Goal: Task Accomplishment & Management: Complete application form

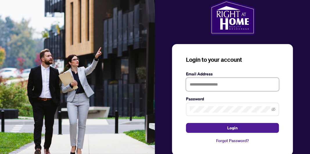
click at [202, 84] on input "text" at bounding box center [232, 84] width 93 height 13
type input "**********"
click at [186, 123] on button "Login" at bounding box center [232, 128] width 93 height 10
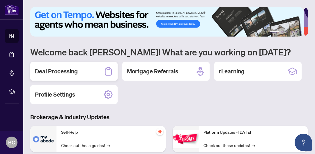
click at [69, 71] on h2 "Deal Processing" at bounding box center [56, 71] width 43 height 8
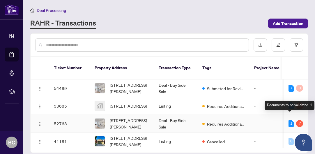
click at [288, 120] on div "1" at bounding box center [290, 123] width 5 height 7
click at [297, 120] on div "7" at bounding box center [299, 123] width 7 height 7
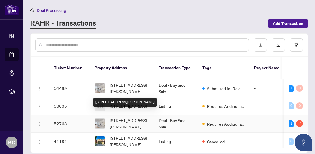
click at [129, 117] on span "[STREET_ADDRESS][PERSON_NAME]" at bounding box center [130, 123] width 40 height 13
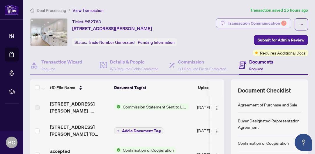
click at [260, 22] on div "Transaction Communication 7" at bounding box center [256, 23] width 59 height 9
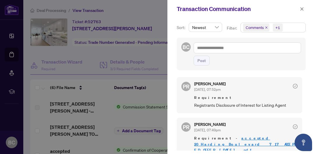
drag, startPoint x: 301, startPoint y: 78, endPoint x: 301, endPoint y: 88, distance: 9.9
click at [301, 92] on div "PR Puvitha Ramachandran Sep/29/2025, 07:52pm Requirement Registrants Disclosure…" at bounding box center [241, 112] width 129 height 77
click at [300, 8] on icon "close" at bounding box center [301, 8] width 3 height 3
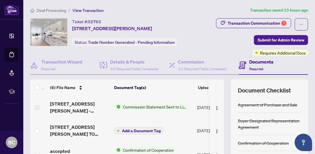
click at [165, 107] on span "Commission Statement Sent to Listing Brokerage" at bounding box center [154, 107] width 69 height 6
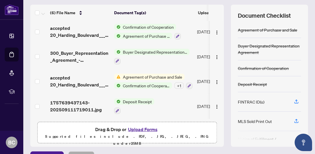
scroll to position [89, 0]
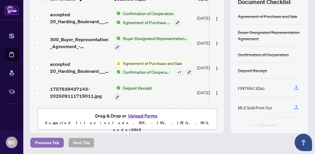
click at [49, 142] on span "Previous Tab" at bounding box center [47, 142] width 24 height 9
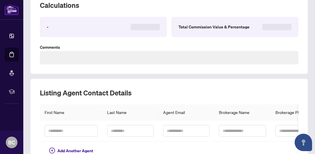
type textarea "**********"
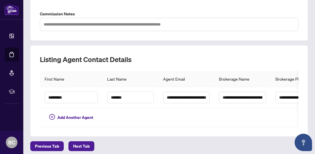
scroll to position [237, 0]
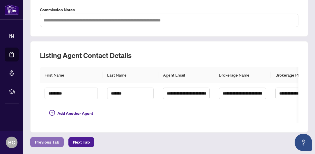
click at [42, 144] on span "Previous Tab" at bounding box center [47, 142] width 24 height 9
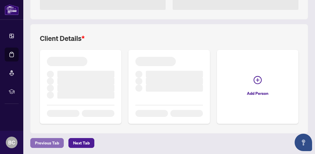
scroll to position [201, 0]
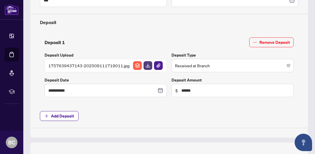
type input "**********"
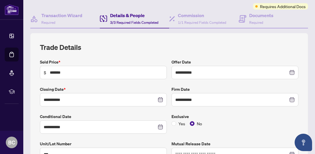
scroll to position [0, 0]
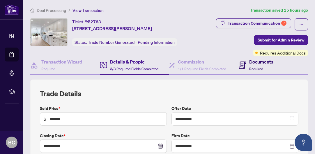
click at [249, 64] on h4 "Documents" at bounding box center [261, 61] width 24 height 7
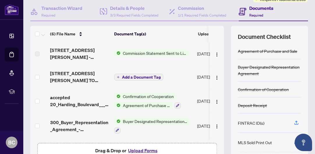
scroll to position [57, 0]
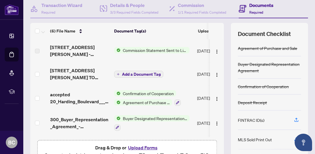
click at [139, 74] on span "Add a Document Tag" at bounding box center [141, 74] width 39 height 4
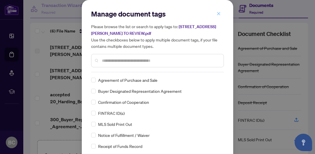
click at [218, 13] on icon "close" at bounding box center [218, 14] width 4 height 4
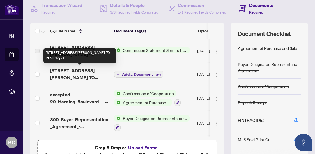
click at [62, 75] on span "717-20 Harding Blvd - TS - AGENT TO REVIEW.pdf" at bounding box center [79, 74] width 59 height 14
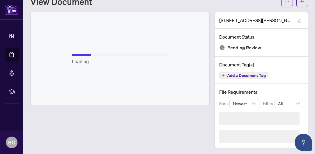
scroll to position [5, 0]
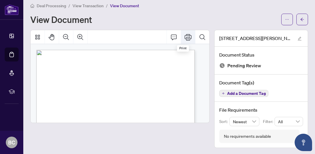
click at [184, 37] on icon "Print" at bounding box center [187, 37] width 7 height 7
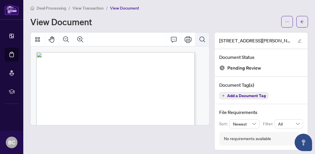
click at [199, 40] on icon "Search Document" at bounding box center [202, 39] width 7 height 7
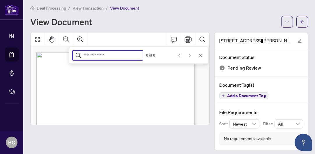
click at [198, 53] on icon "Cancel" at bounding box center [200, 55] width 5 height 5
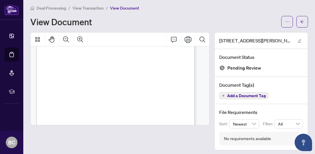
scroll to position [18, 0]
click at [79, 39] on icon "Zoom In" at bounding box center [80, 39] width 7 height 7
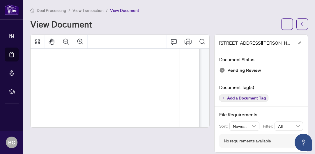
scroll to position [0, 39]
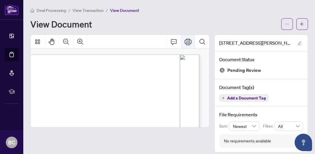
click at [186, 40] on icon "Print" at bounding box center [187, 41] width 7 height 7
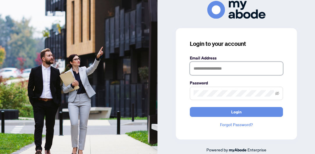
click at [211, 72] on input "text" at bounding box center [236, 68] width 93 height 13
type input "**********"
click at [190, 107] on button "Login" at bounding box center [236, 112] width 93 height 10
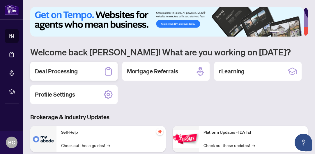
click at [66, 73] on h2 "Deal Processing" at bounding box center [56, 71] width 43 height 8
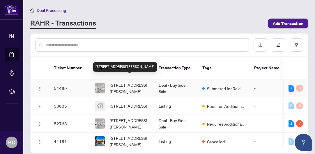
click at [125, 82] on span "717-20 Harding Blvd, Richmond Hill, Ontario L4C 9S4, Canada" at bounding box center [130, 88] width 40 height 13
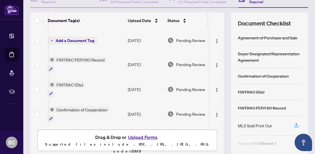
scroll to position [0, 77]
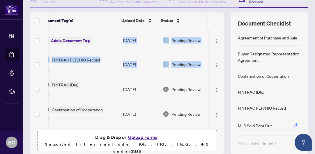
drag, startPoint x: 218, startPoint y: 61, endPoint x: 218, endPoint y: 76, distance: 14.8
click at [218, 76] on div "accepted waiver 717-20 Harding Blvd W_Form 123_Waiver Signed.pdf Add a Document…" at bounding box center [126, 78] width 193 height 98
click at [135, 137] on button "Upload Forms" at bounding box center [142, 138] width 33 height 8
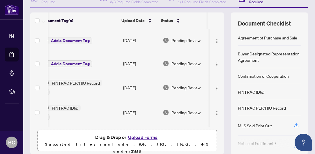
click at [170, 99] on td "Pending Review" at bounding box center [184, 87] width 49 height 25
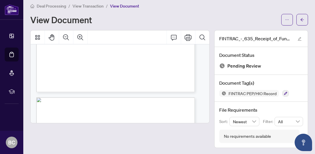
scroll to position [766, 0]
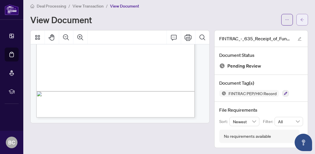
click at [296, 18] on button "button" at bounding box center [302, 20] width 12 height 12
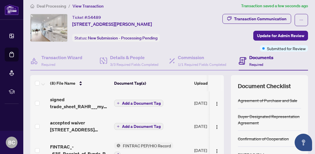
click at [217, 96] on td at bounding box center [217, 103] width 14 height 23
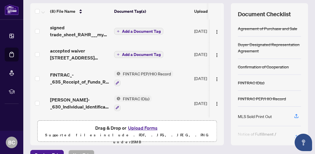
scroll to position [78, 0]
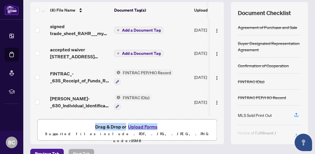
drag, startPoint x: 113, startPoint y: 114, endPoint x: 176, endPoint y: 120, distance: 63.3
click at [176, 120] on div "(8) File Name Document Tag(s) Upload Date Status signed trade_sheet_RAHR___myAb…" at bounding box center [126, 73] width 193 height 142
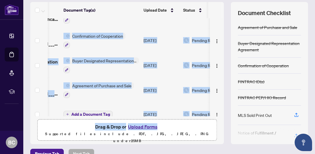
scroll to position [97, 51]
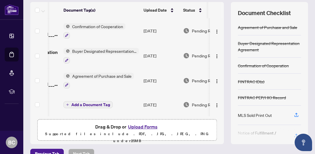
click at [189, 125] on div "Drag & Drop or Upload Forms Supported files include .PDF, .JPG, .JPEG, .PNG und…" at bounding box center [127, 134] width 172 height 22
click at [141, 127] on button "Upload Forms" at bounding box center [142, 127] width 33 height 8
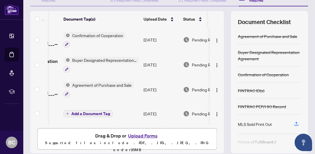
scroll to position [89, 0]
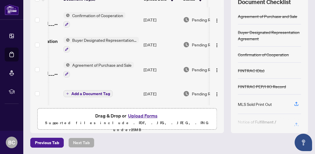
click at [147, 114] on button "Upload Forms" at bounding box center [142, 116] width 33 height 8
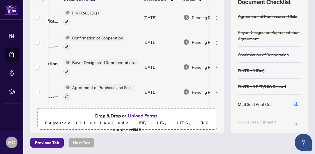
click at [143, 117] on button "Upload Forms" at bounding box center [142, 116] width 33 height 8
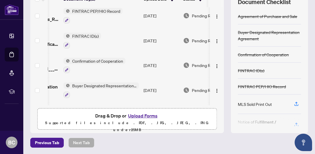
click at [141, 115] on button "Upload Forms" at bounding box center [142, 116] width 33 height 8
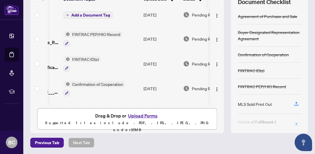
click at [144, 115] on button "Upload Forms" at bounding box center [142, 116] width 33 height 8
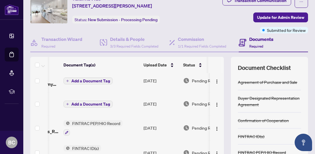
scroll to position [17, 0]
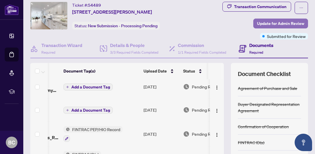
click at [269, 24] on span "Update for Admin Review" at bounding box center [280, 23] width 47 height 9
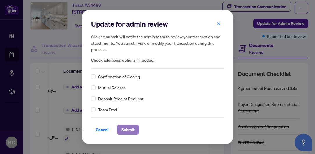
click at [127, 130] on span "Submit" at bounding box center [127, 129] width 13 height 9
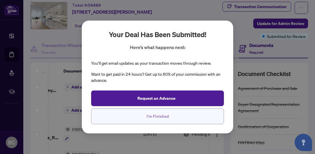
click at [160, 117] on span "I'm Finished" at bounding box center [157, 116] width 22 height 9
